Goal: Task Accomplishment & Management: Use online tool/utility

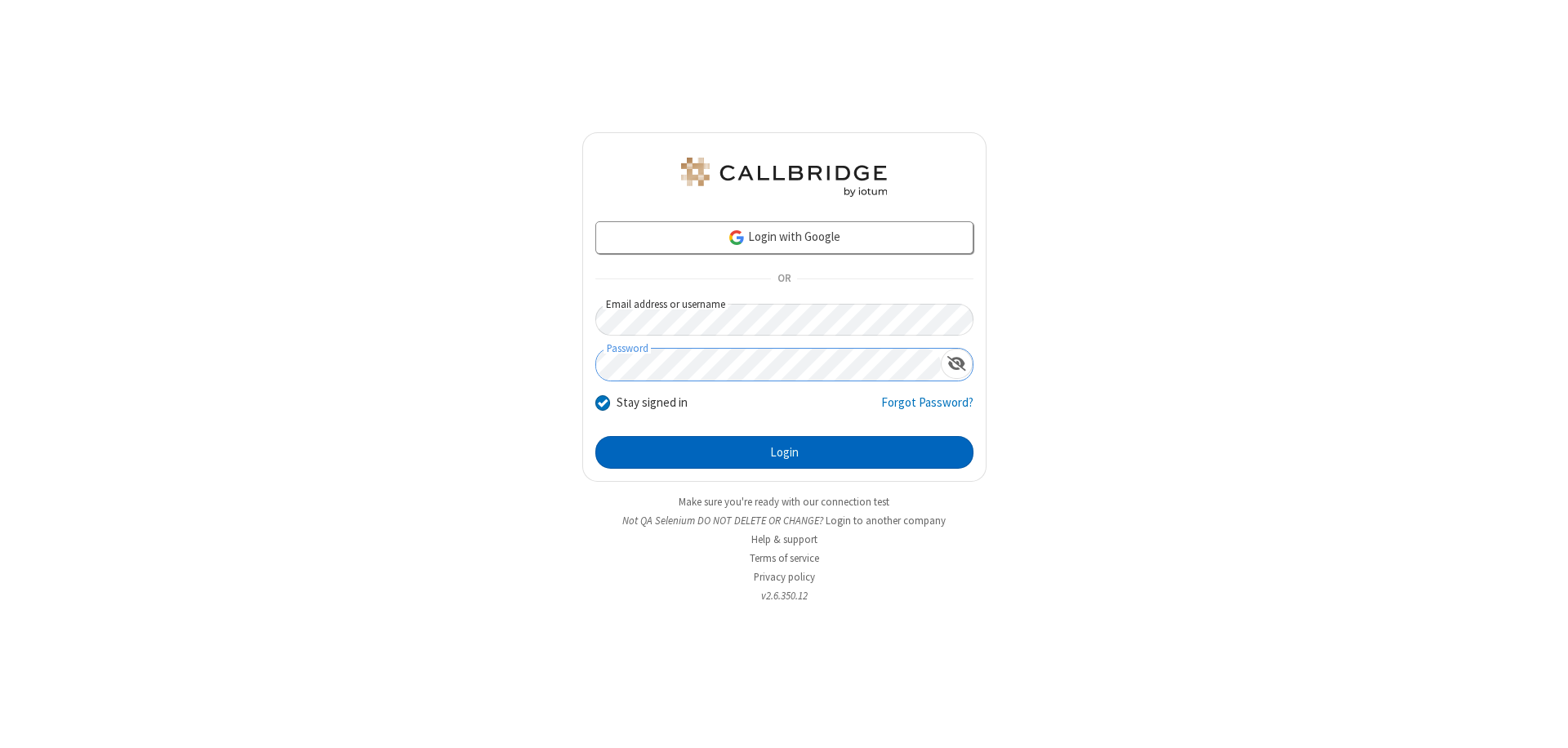
click at [784, 453] on button "Login" at bounding box center [784, 452] width 378 height 32
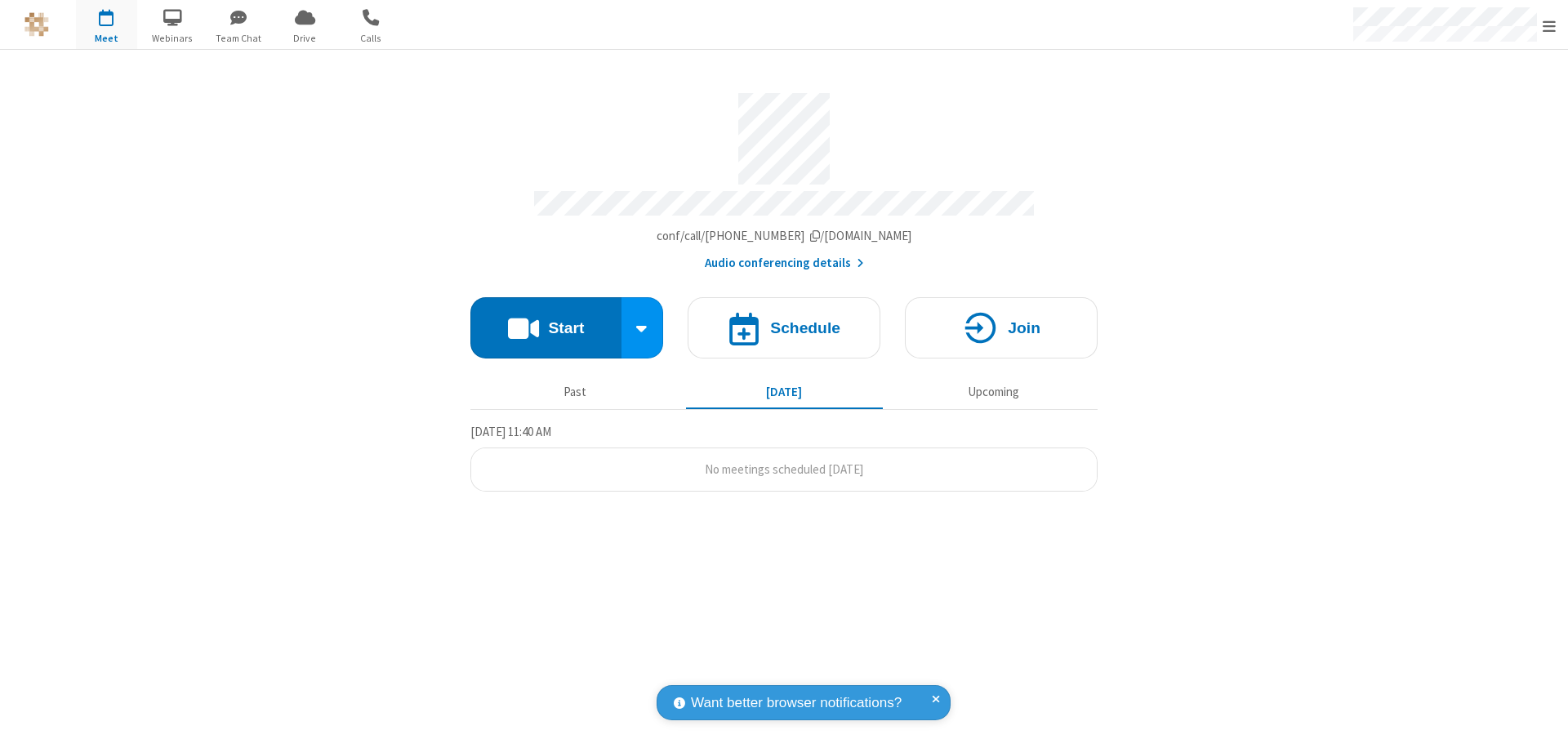
click at [546, 320] on button "Start" at bounding box center [546, 328] width 151 height 61
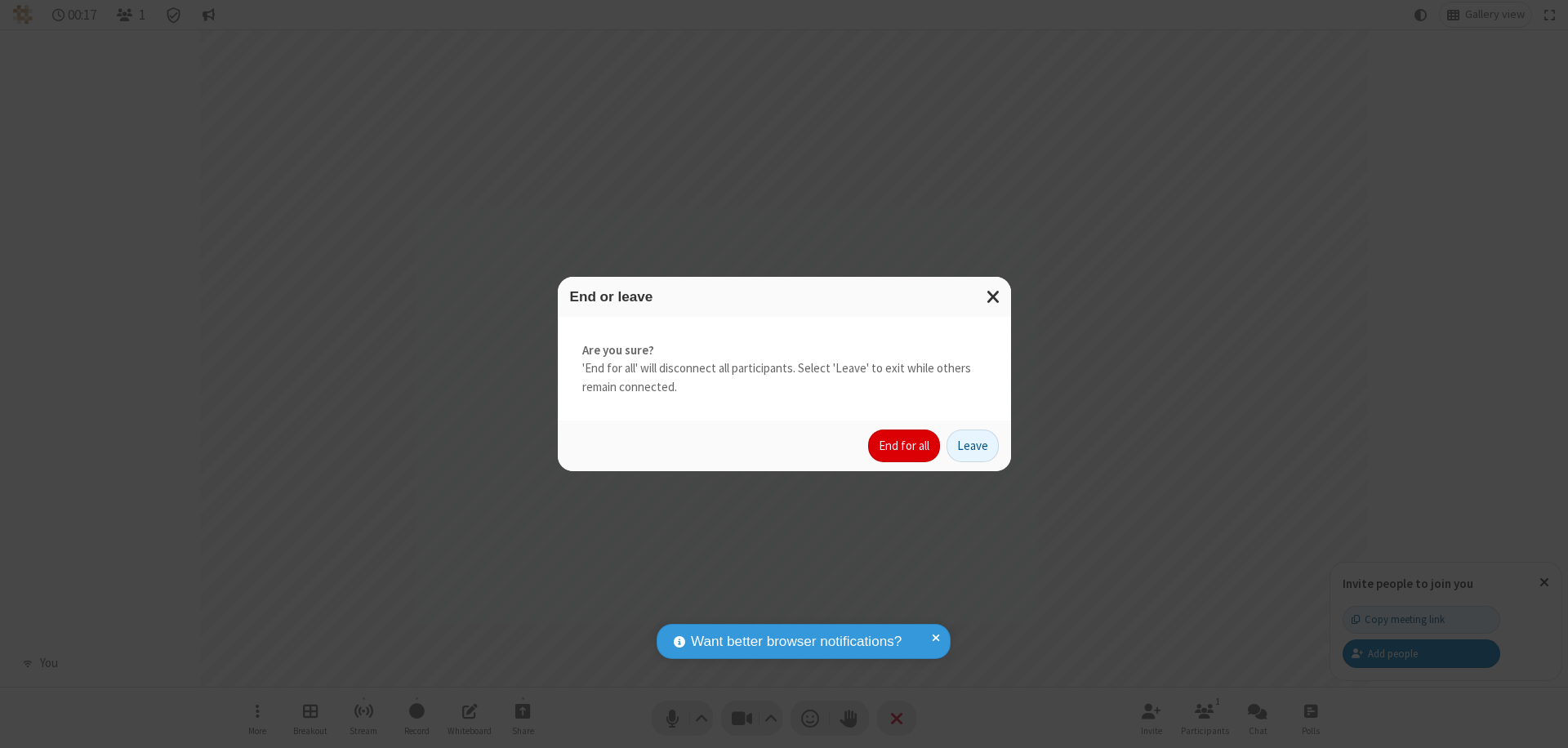
click at [905, 446] on button "End for all" at bounding box center [904, 445] width 72 height 32
